Goal: Transaction & Acquisition: Book appointment/travel/reservation

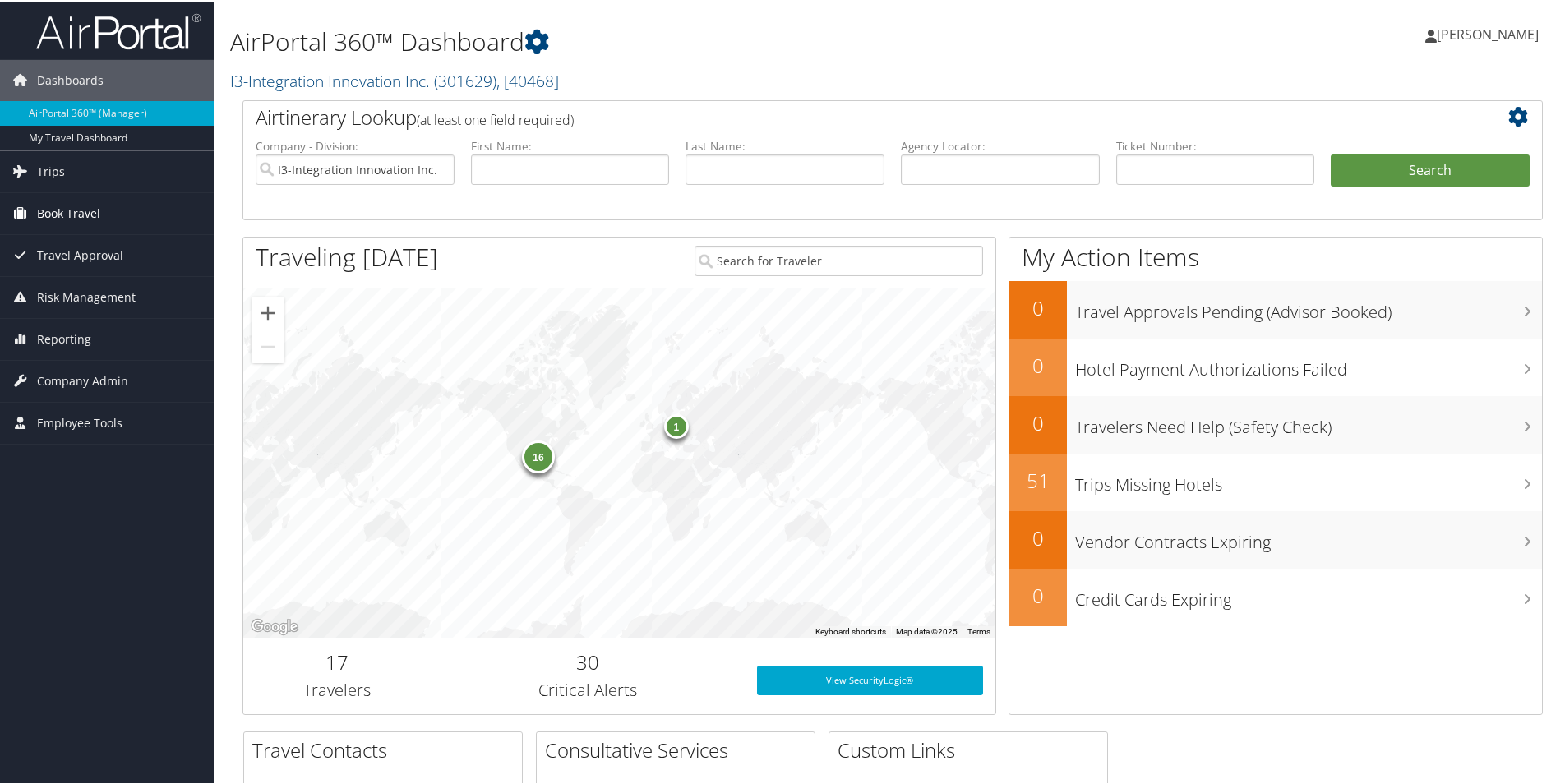
click at [80, 215] on span "Book Travel" at bounding box center [68, 212] width 63 height 41
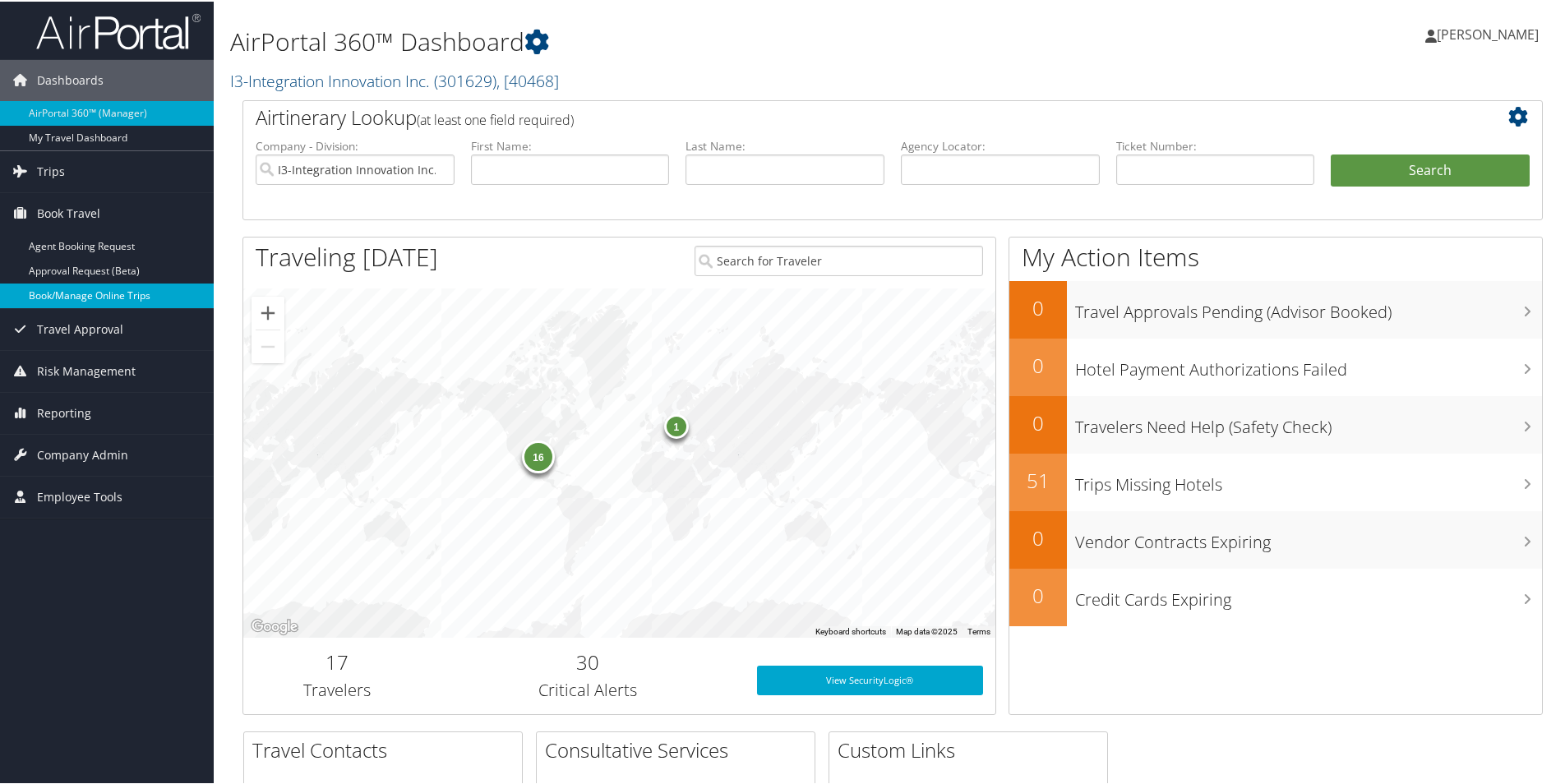
click at [95, 297] on link "Book/Manage Online Trips" at bounding box center [107, 294] width 214 height 25
